Goal: Information Seeking & Learning: Learn about a topic

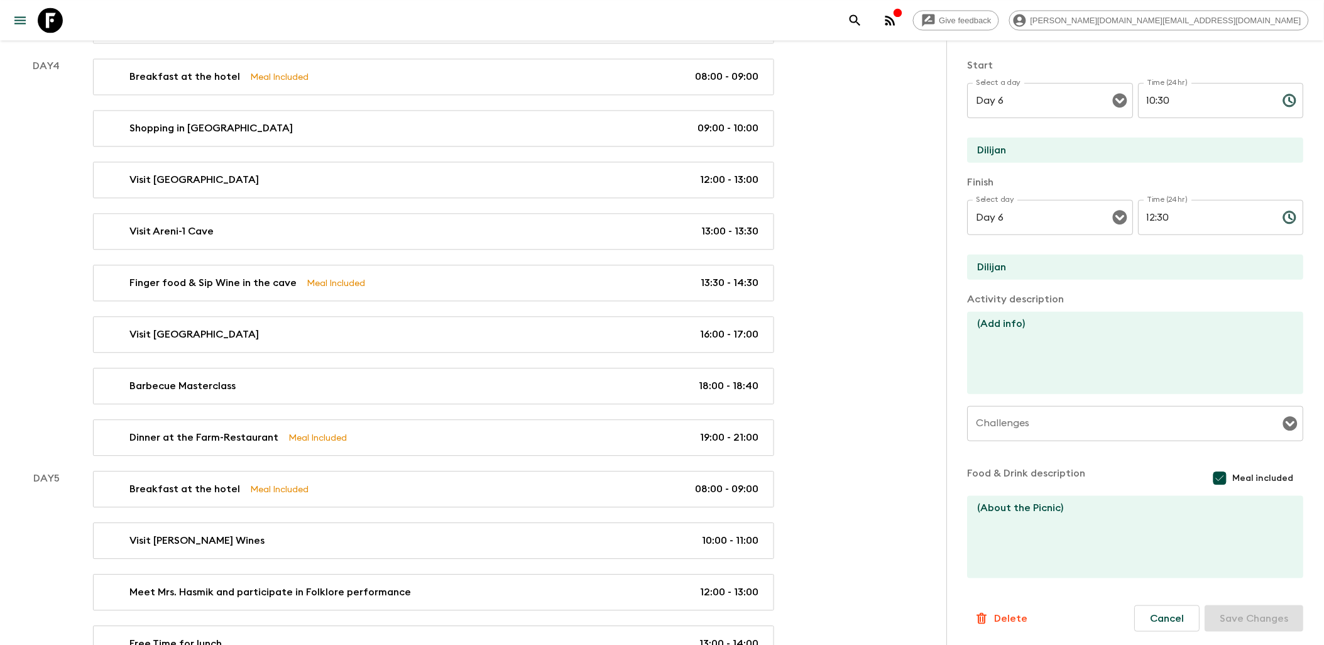
scroll to position [884, 0]
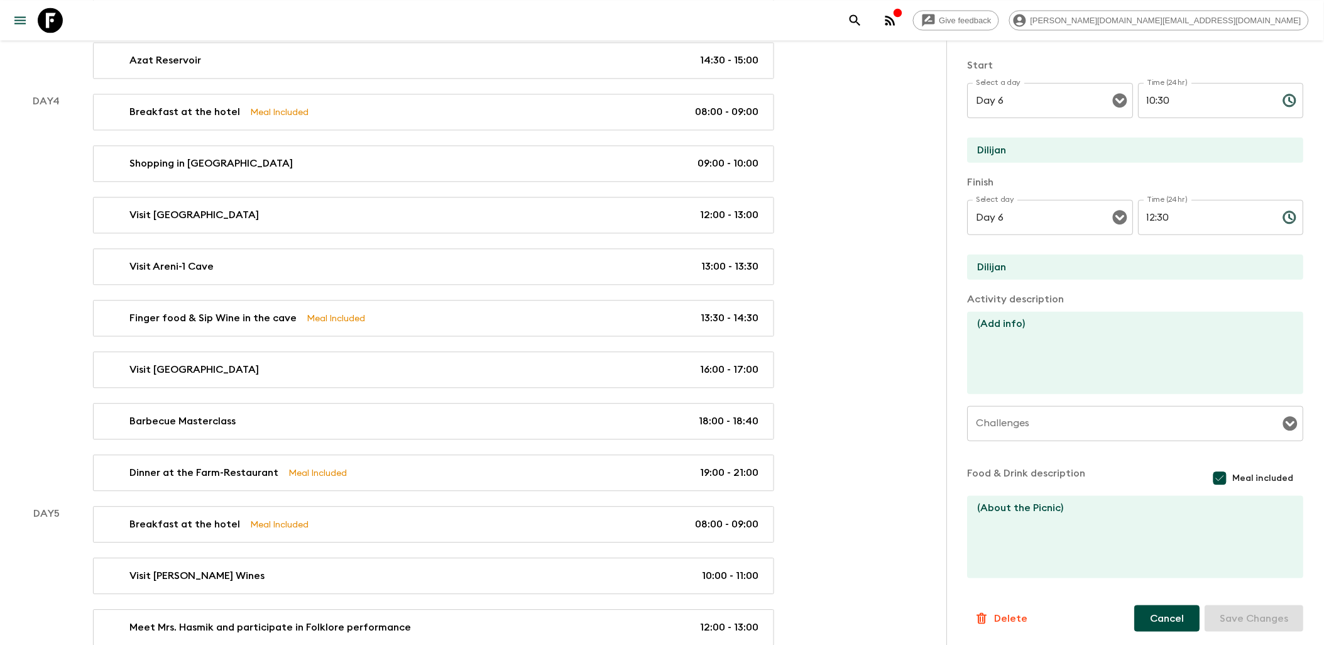
click at [1157, 626] on button "Cancel" at bounding box center [1167, 618] width 65 height 26
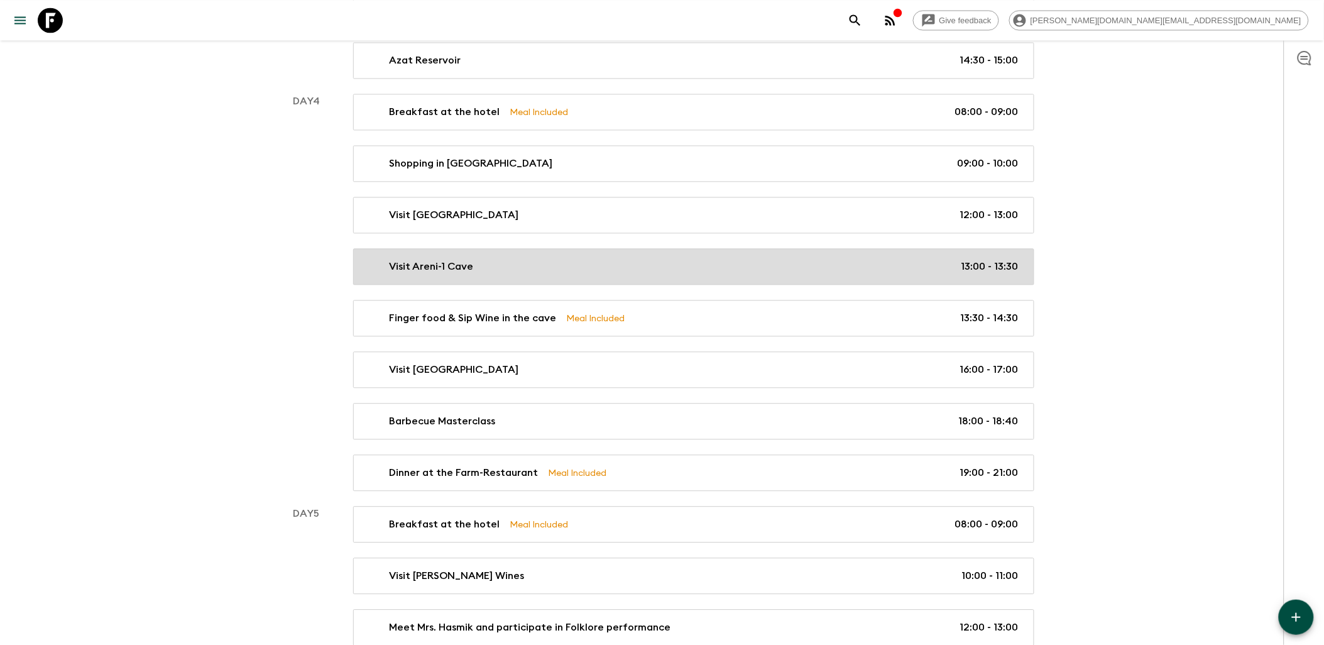
click at [596, 260] on link "Visit Areni-1 Cave 13:00 - 13:30" at bounding box center [693, 266] width 681 height 36
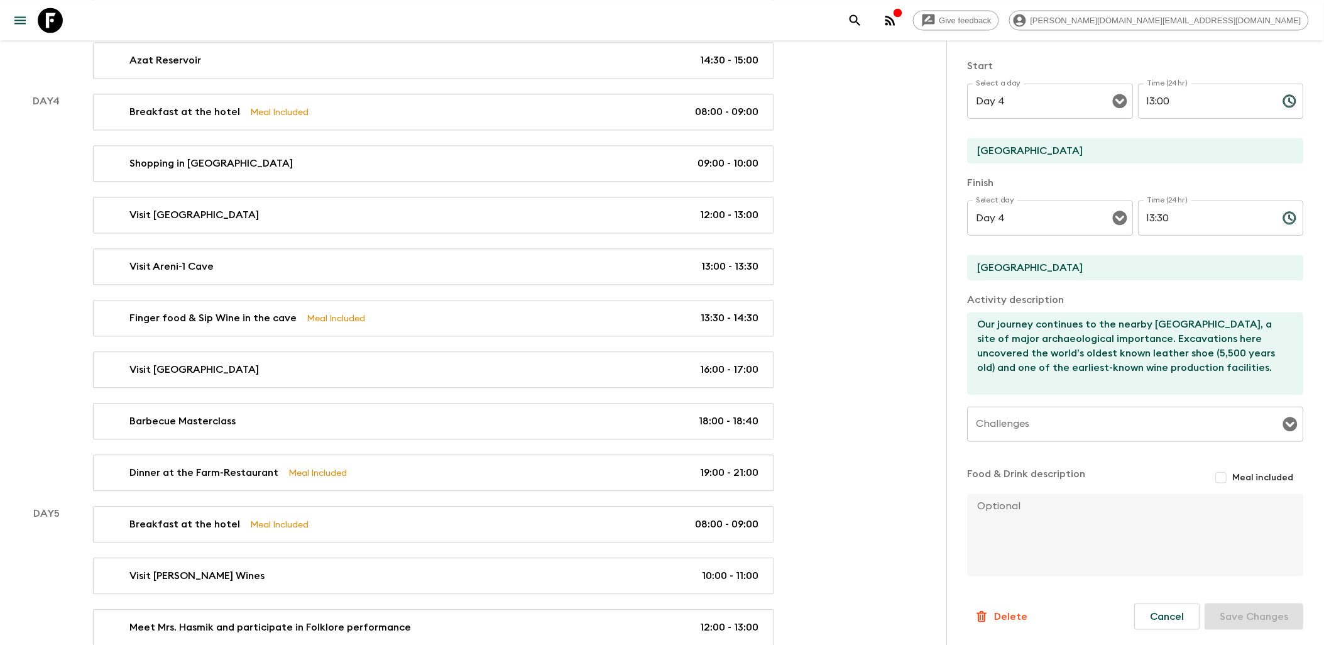
scroll to position [193, 0]
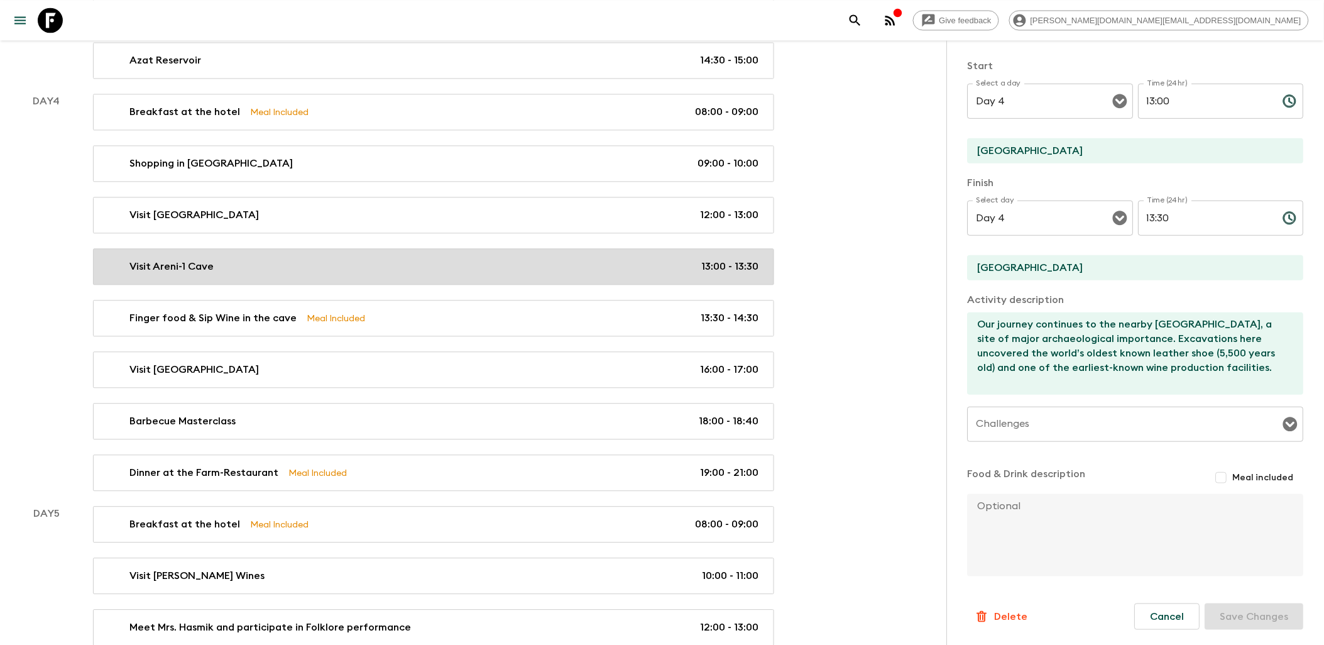
click at [348, 268] on div "Visit Areni-1 Cave 13:00 - 13:30" at bounding box center [431, 266] width 655 height 15
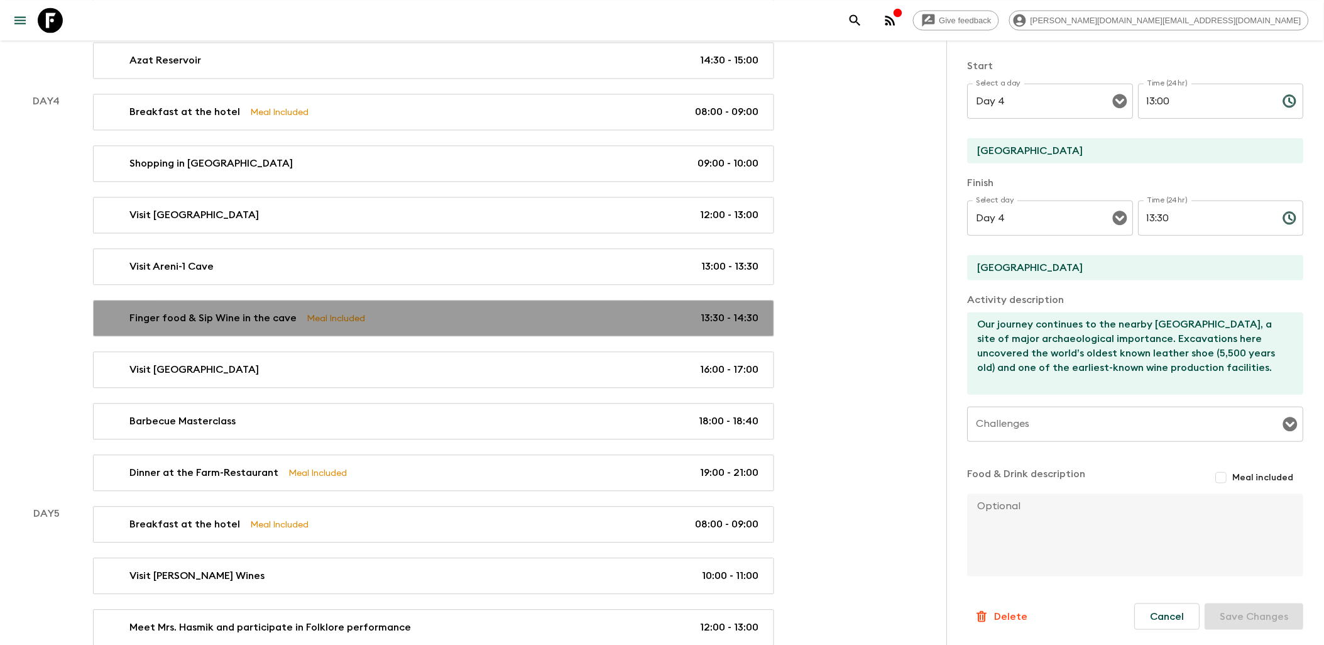
click at [421, 323] on div "Finger food & Sip Wine in the cave Meal Included 13:30 - 14:30" at bounding box center [431, 318] width 655 height 15
type input "Finger food & Sip Wine in the cave"
type textarea "After the visit, we’ll pause to enjoy local finger foods and sip wine produced …"
checkbox input "true"
type input "13:30"
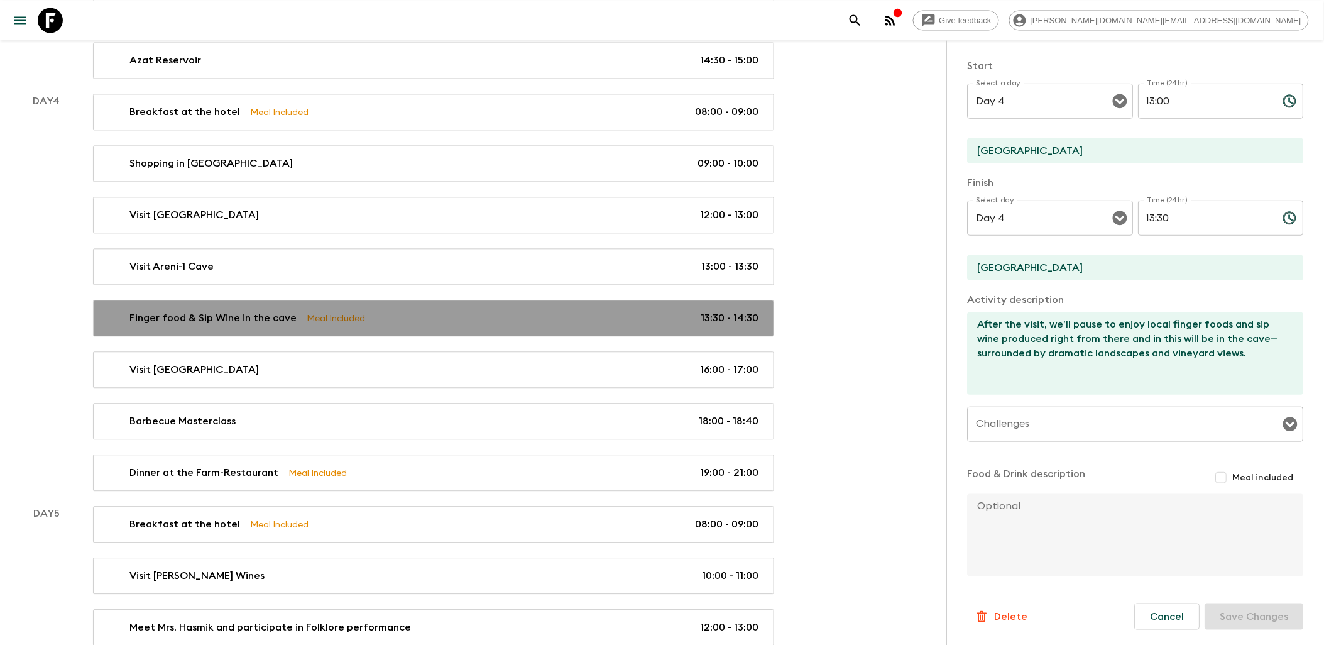
type input "14:30"
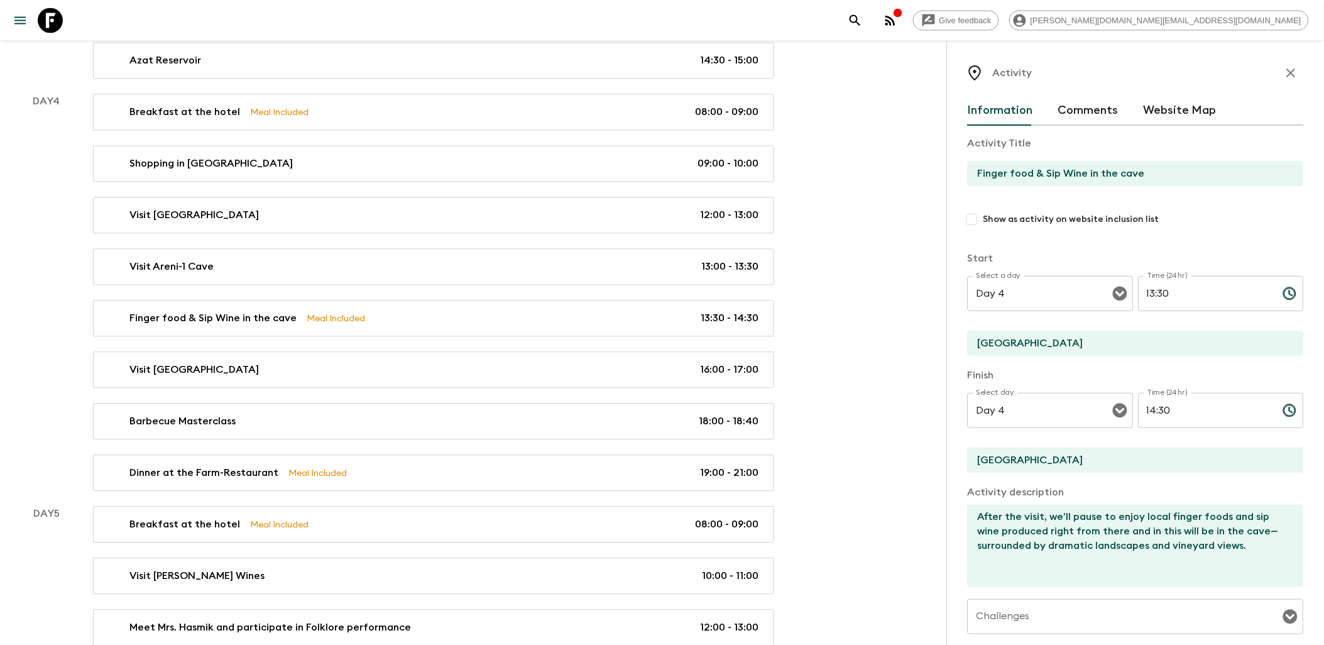
click at [1284, 67] on icon "button" at bounding box center [1291, 72] width 15 height 15
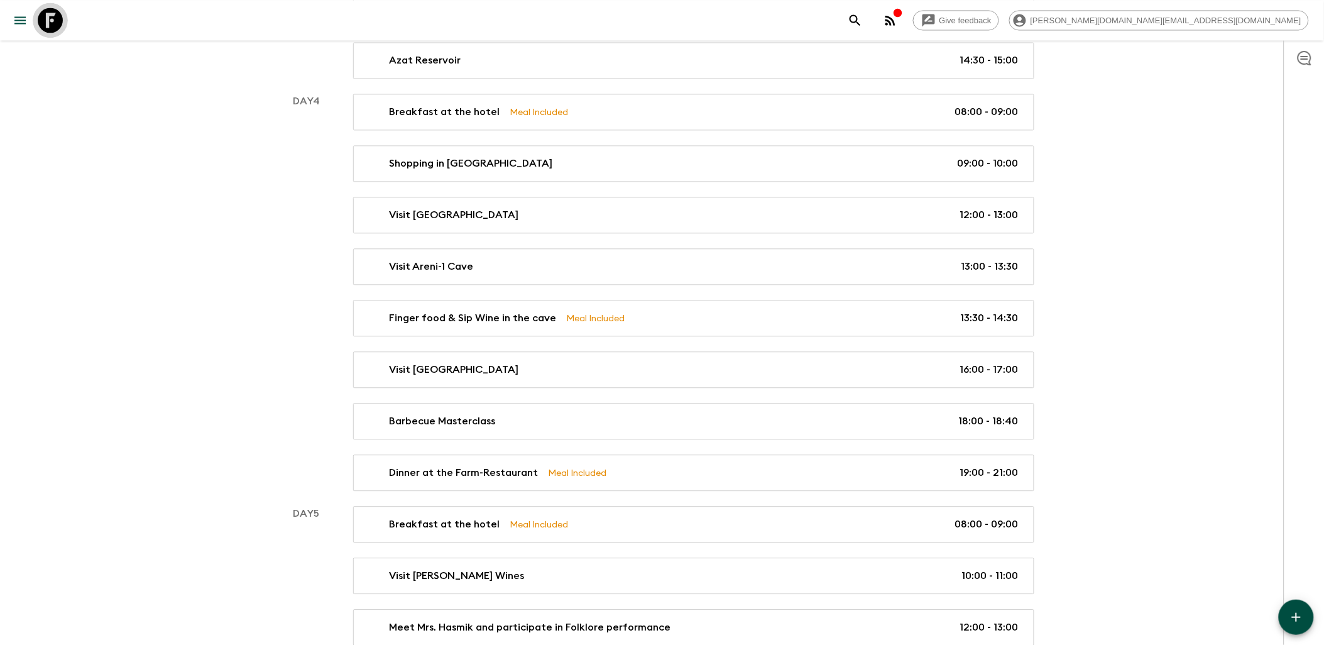
click at [58, 26] on icon at bounding box center [50, 20] width 25 height 25
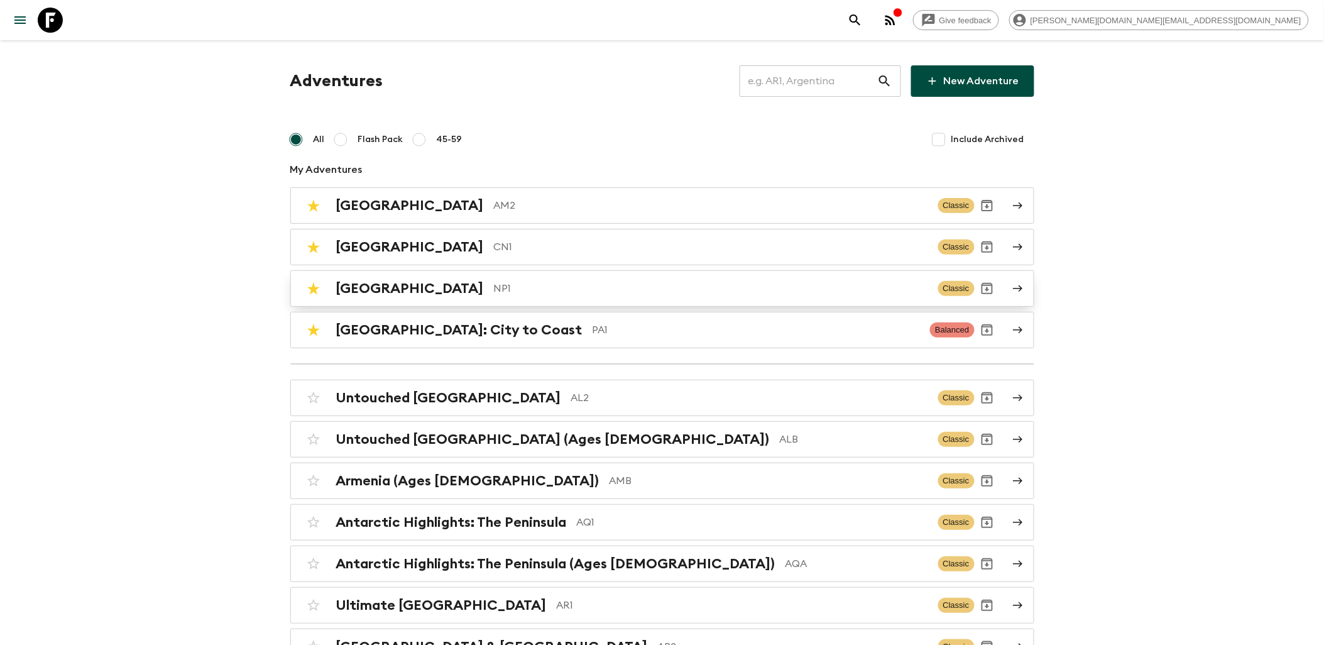
click at [494, 283] on p "NP1" at bounding box center [711, 288] width 434 height 15
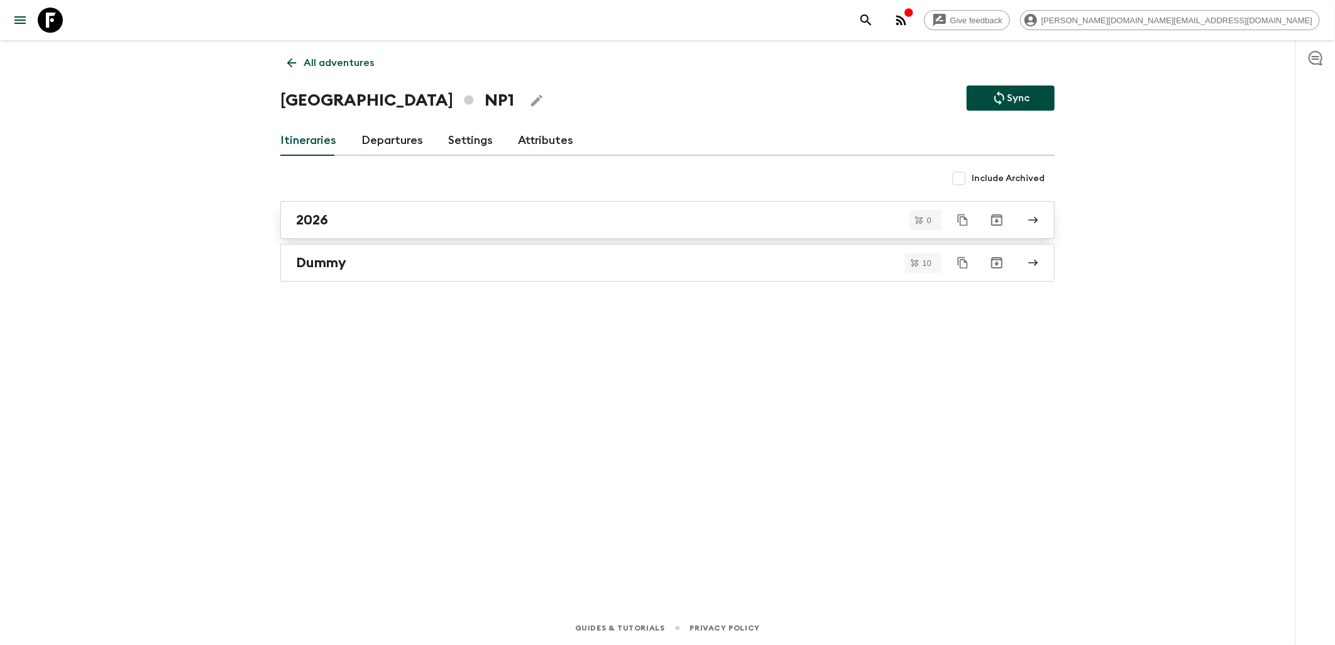
click at [366, 233] on link "2026" at bounding box center [667, 220] width 774 height 38
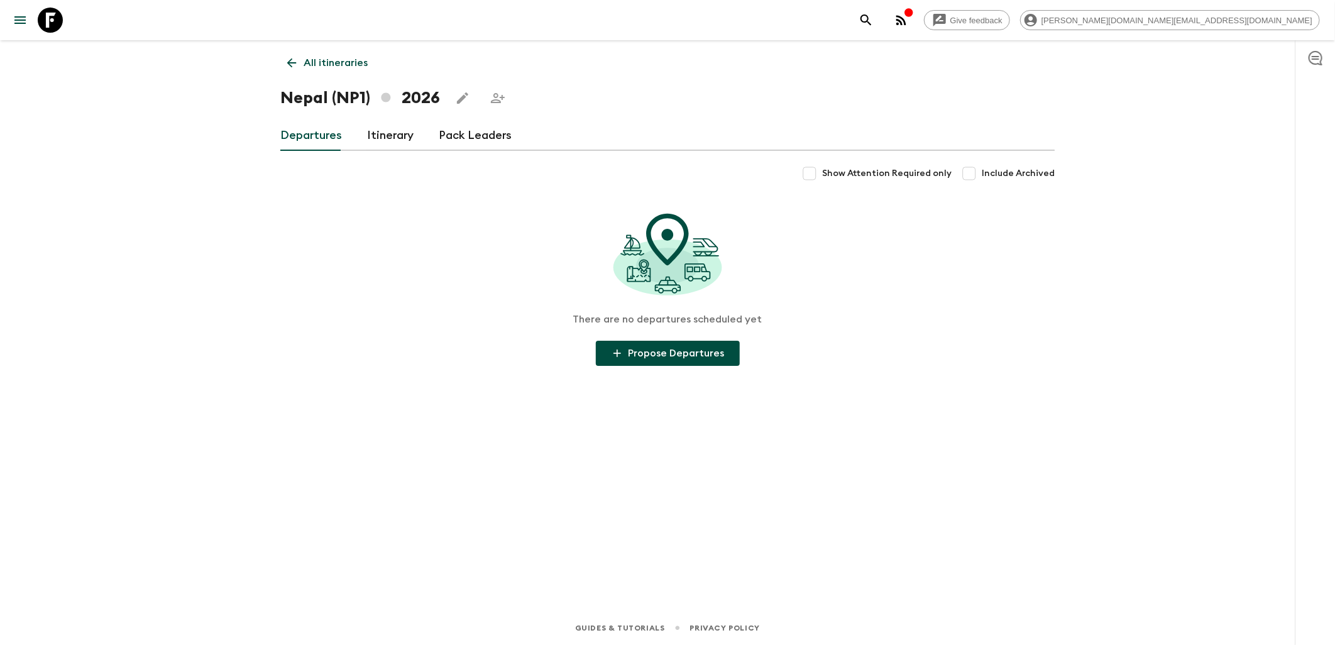
click at [381, 139] on link "Itinerary" at bounding box center [390, 136] width 47 height 30
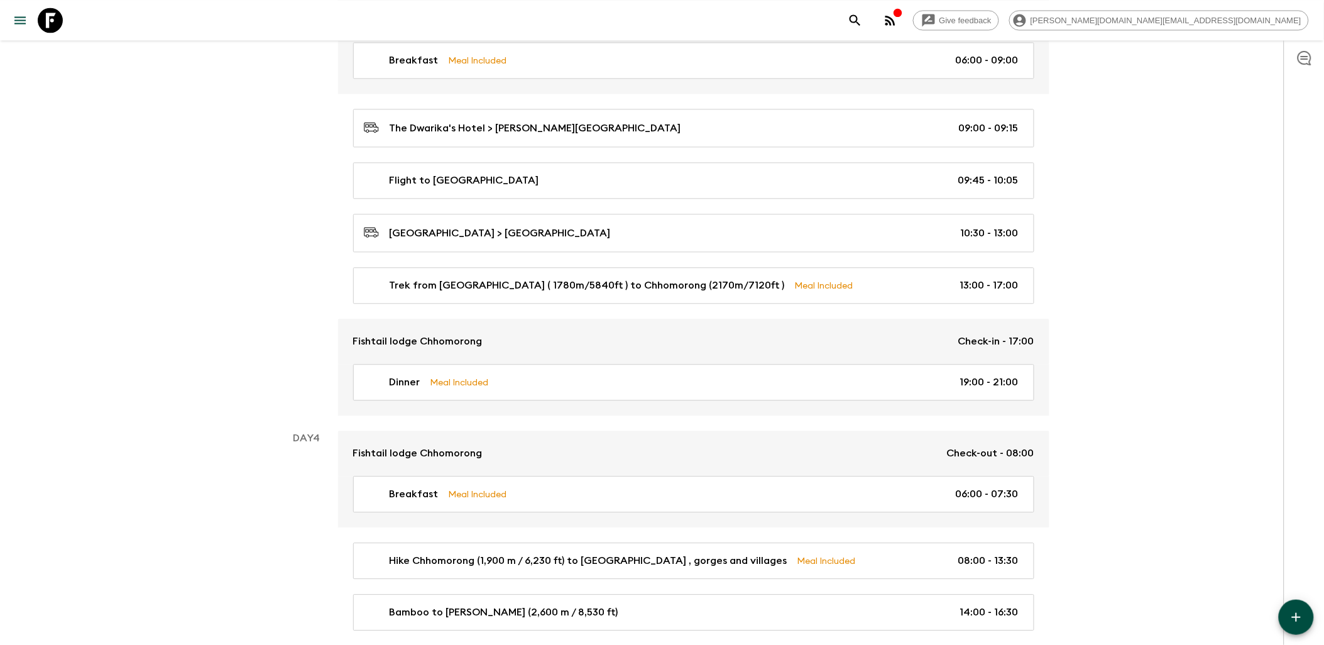
scroll to position [1187, 0]
